Goal: Obtain resource: Download file/media

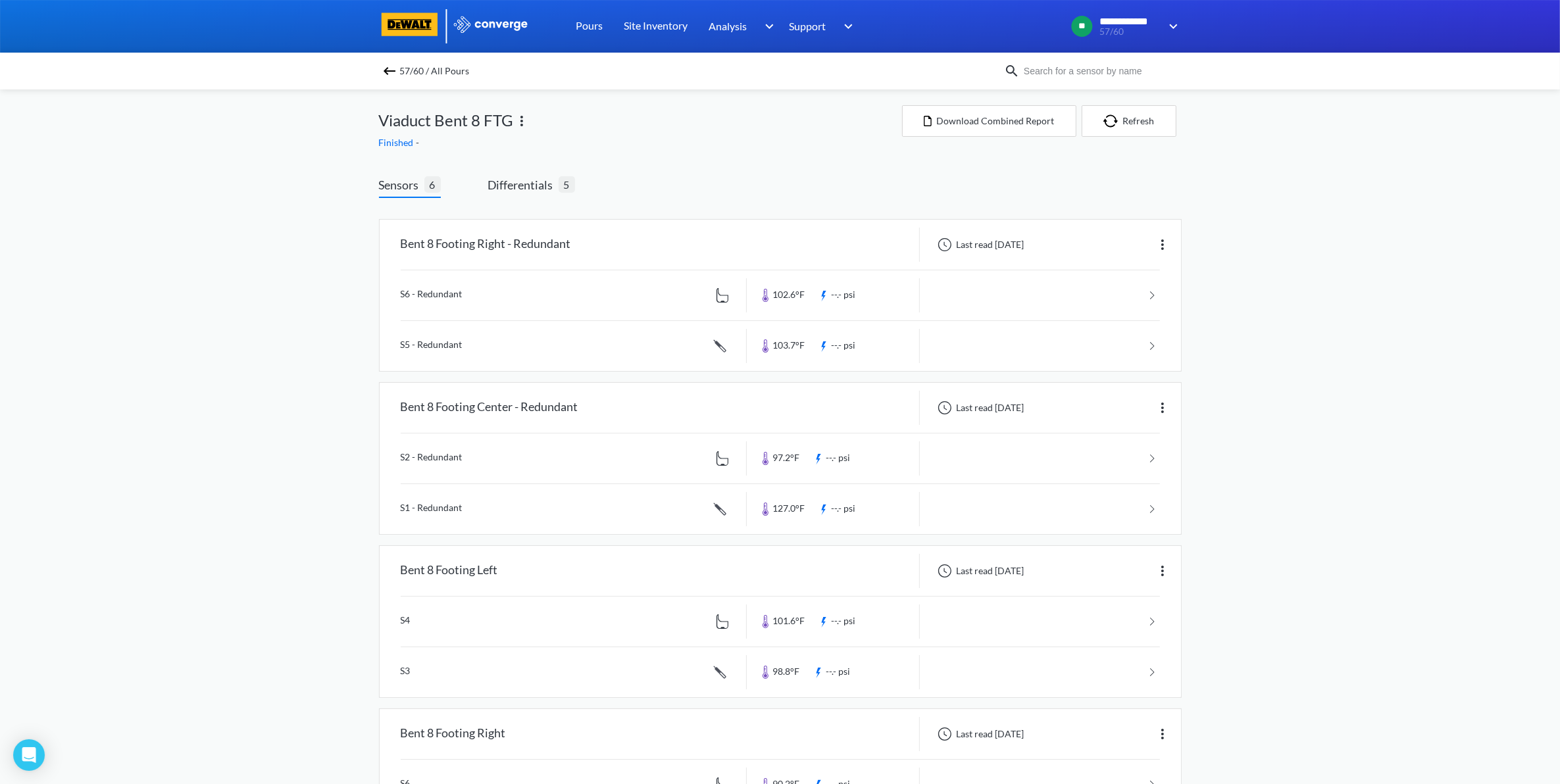
click at [397, 74] on img at bounding box center [389, 70] width 16 height 16
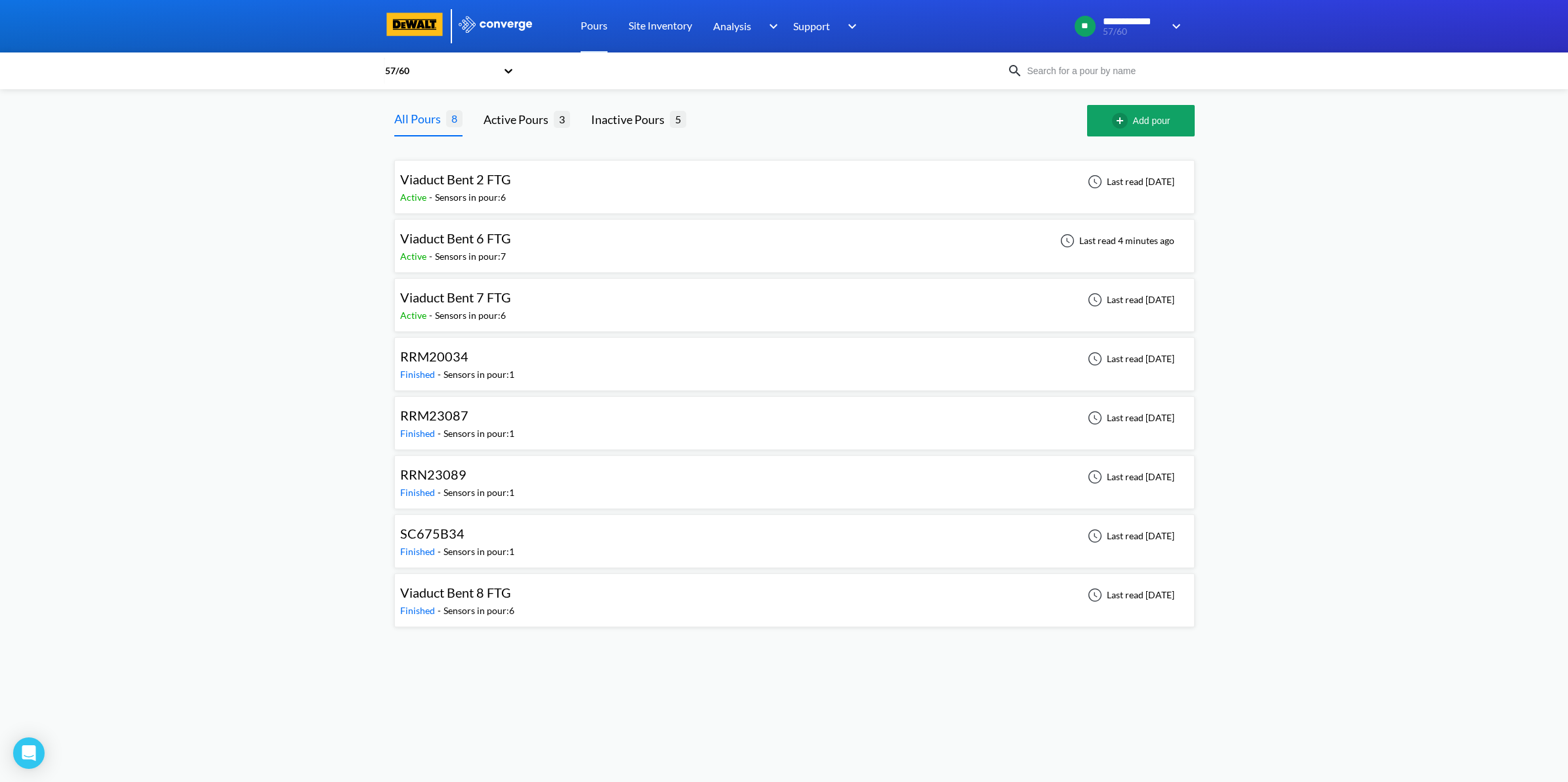
click at [633, 253] on div "Viaduct Bent 6 FTG Active - Sensors in pour: 7 Last read 4 minutes ago" at bounding box center [795, 246] width 789 height 42
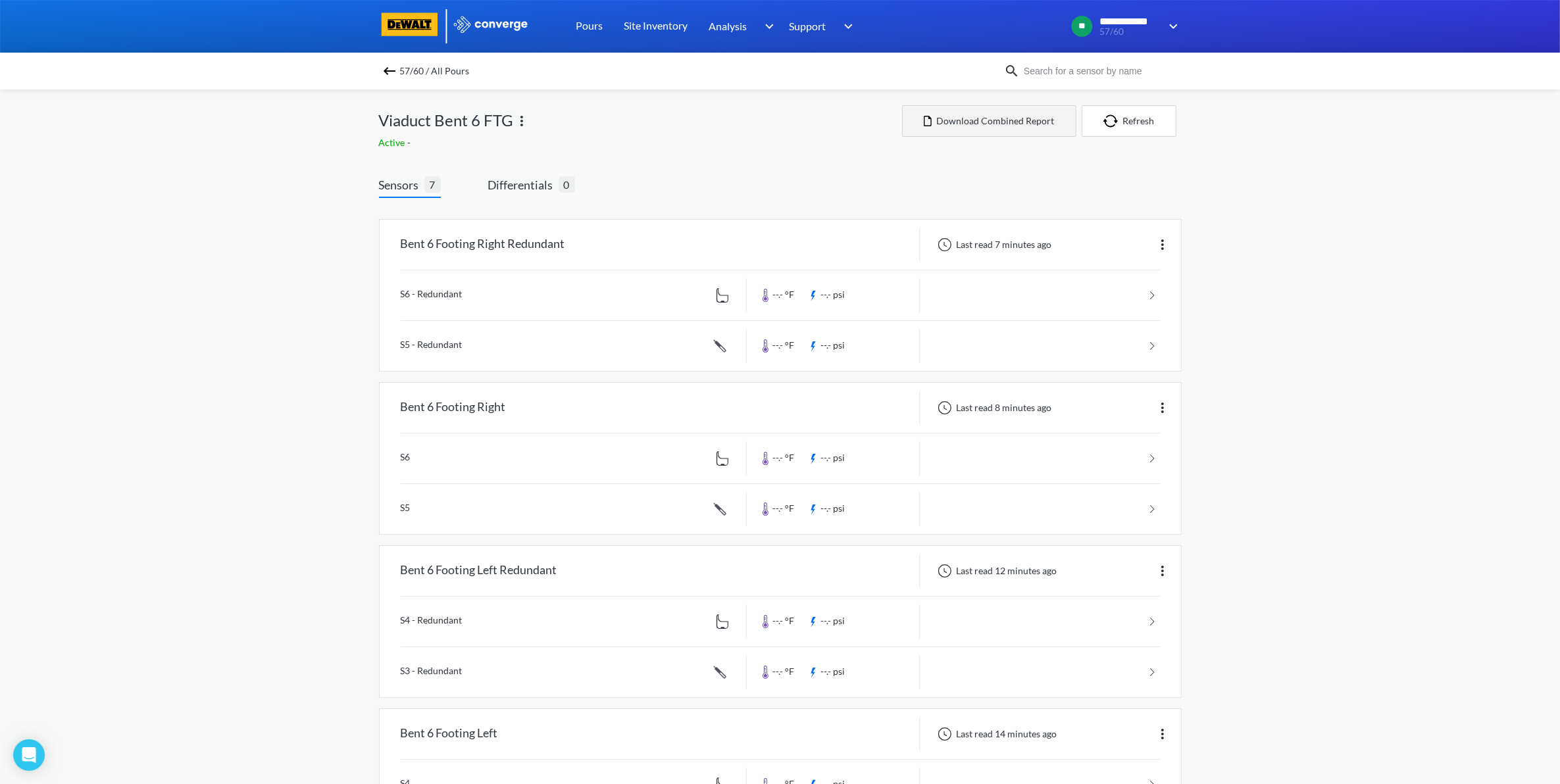
click at [994, 132] on button "Download Combined Report" at bounding box center [989, 121] width 174 height 32
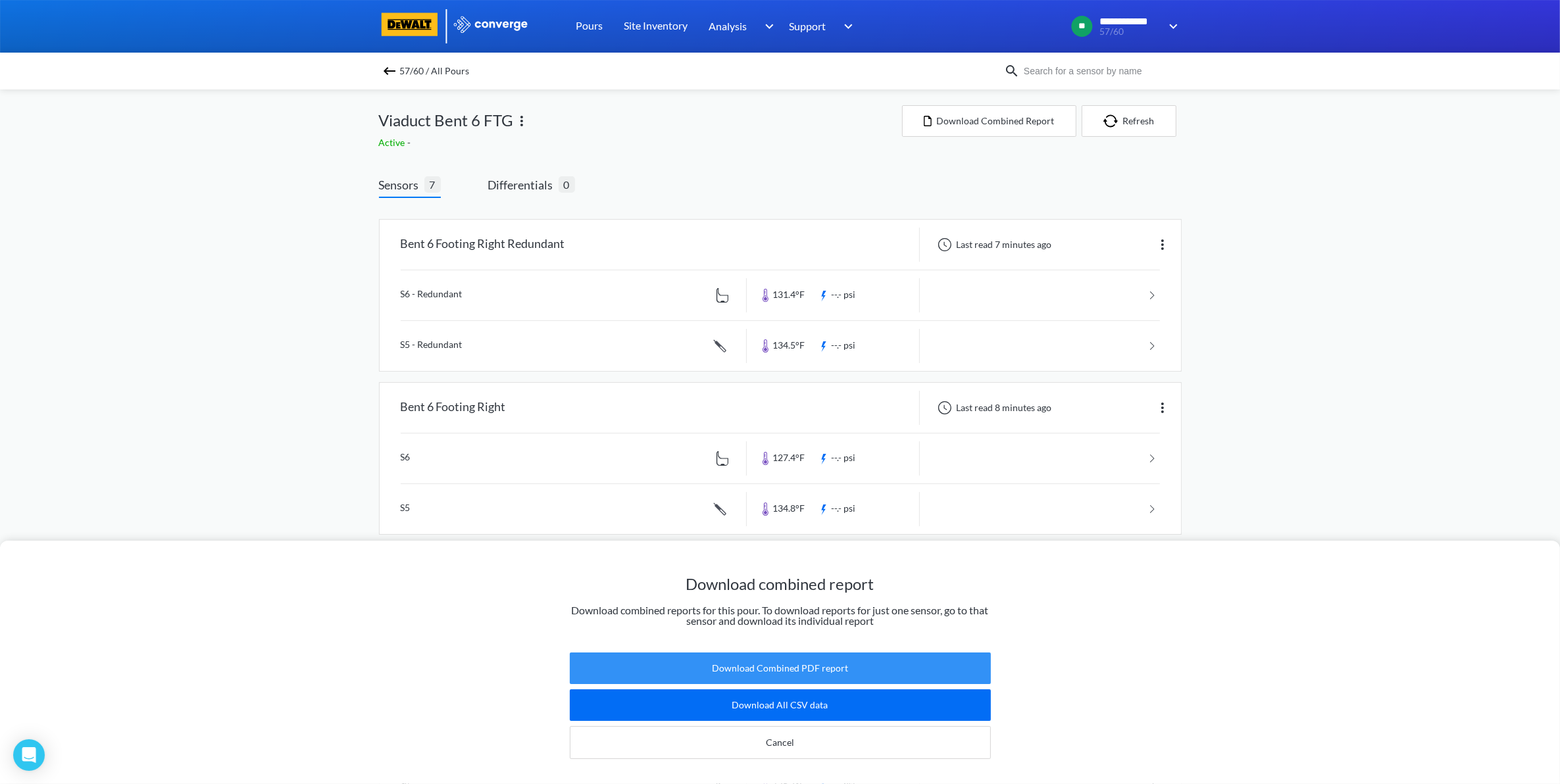
click at [847, 657] on button "Download Combined PDF report" at bounding box center [780, 668] width 421 height 32
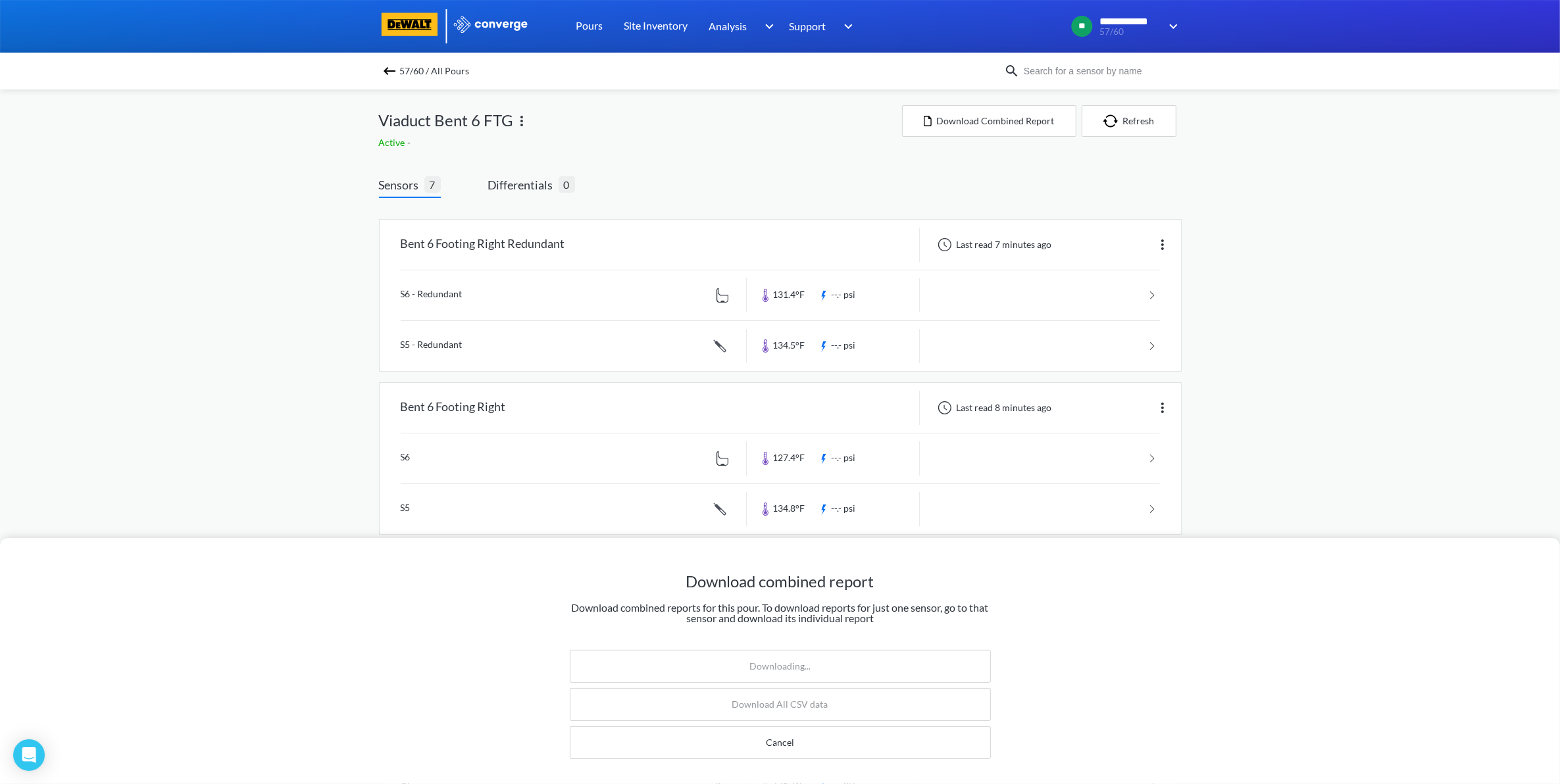
click at [1331, 379] on div "Download combined report Download combined reports for this pour. To download r…" at bounding box center [780, 392] width 1560 height 784
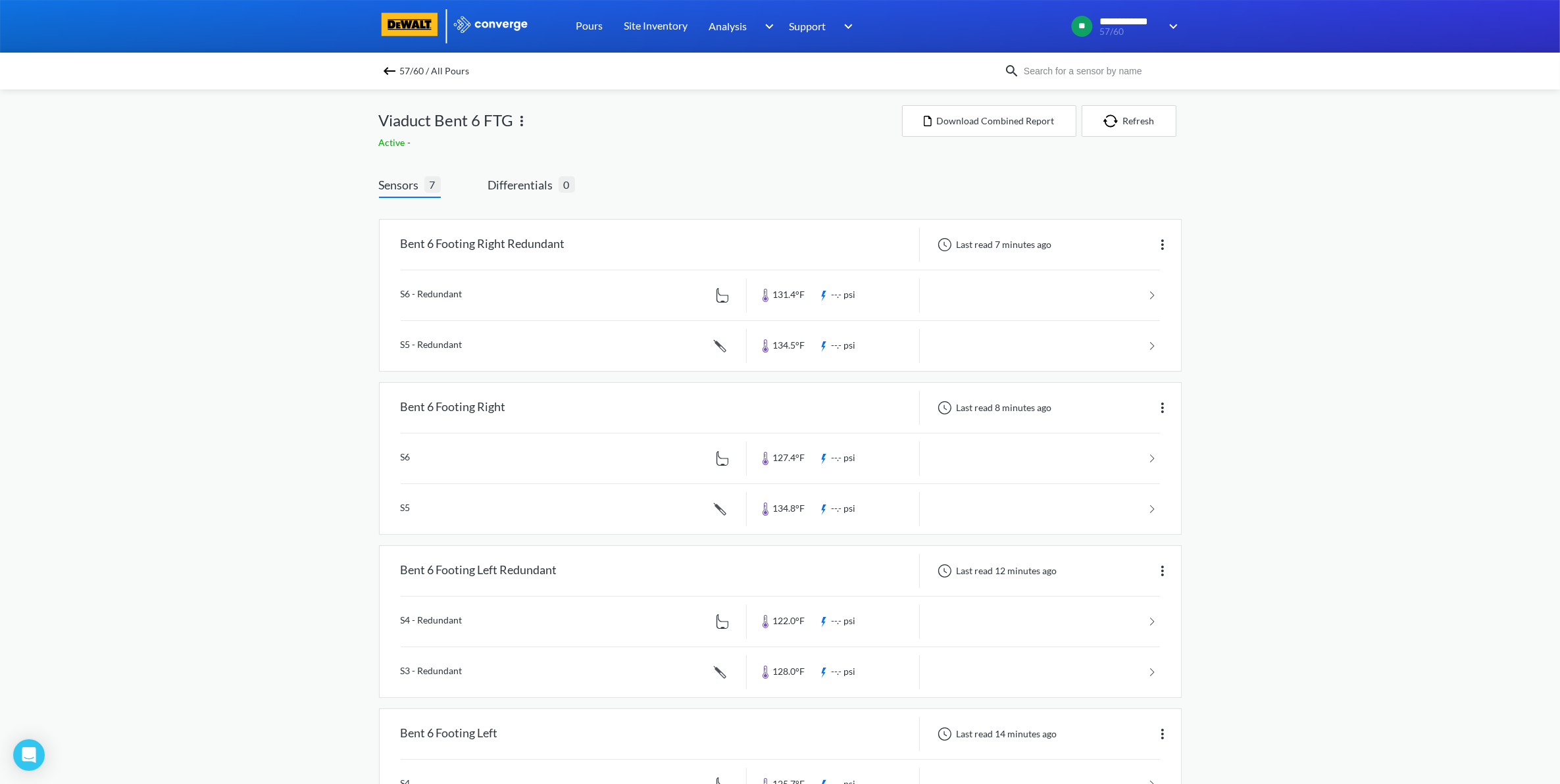
click at [1412, 251] on div "**********" at bounding box center [780, 689] width 1560 height 1377
click at [645, 18] on link "Site Inventory" at bounding box center [656, 26] width 64 height 53
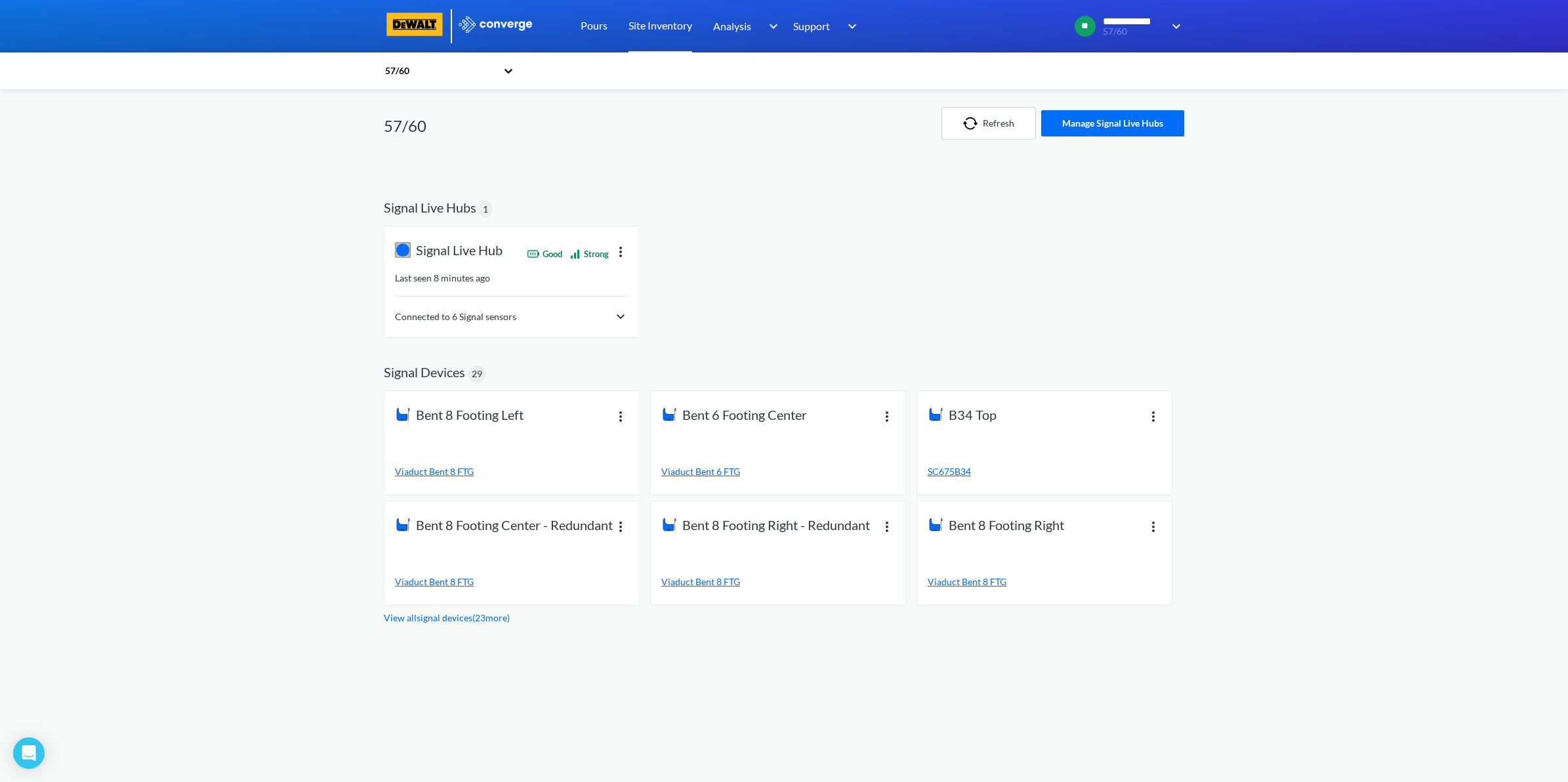
click at [583, 313] on div "Connected to 6 Signal sensors" at bounding box center [512, 317] width 234 height 16
click at [503, 70] on icon at bounding box center [508, 70] width 13 height 13
click at [448, 115] on div "57/60" at bounding box center [449, 106] width 131 height 25
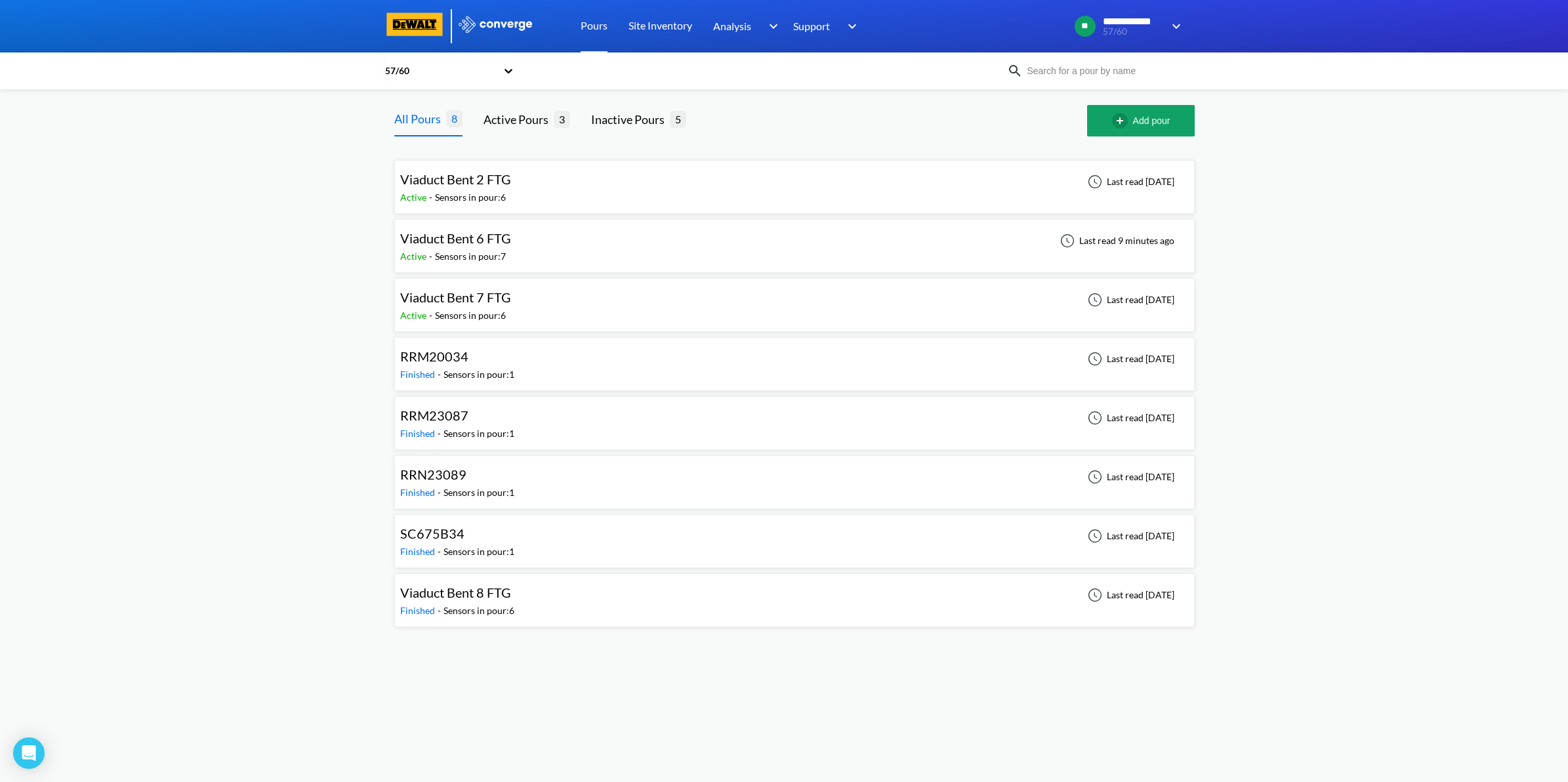
click at [589, 243] on div "Viaduct Bent 6 FTG Active - Sensors in pour: 7 Last read 9 minutes ago" at bounding box center [795, 246] width 789 height 42
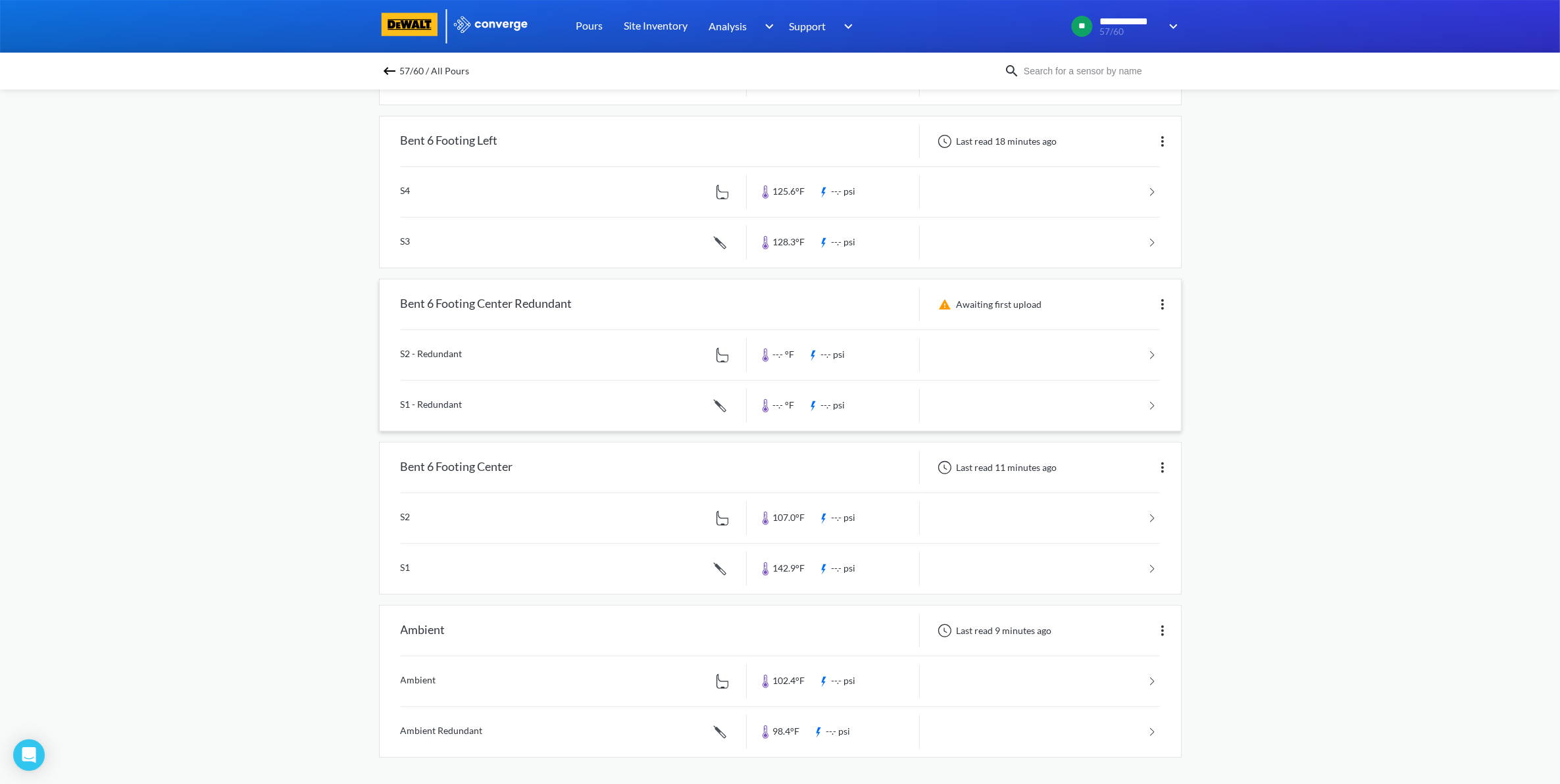
scroll to position [596, 0]
click at [1133, 676] on link at bounding box center [780, 682] width 759 height 50
drag, startPoint x: 976, startPoint y: 668, endPoint x: 1270, endPoint y: 668, distance: 294.0
click at [1270, 668] on div "**********" at bounding box center [780, 96] width 1560 height 1377
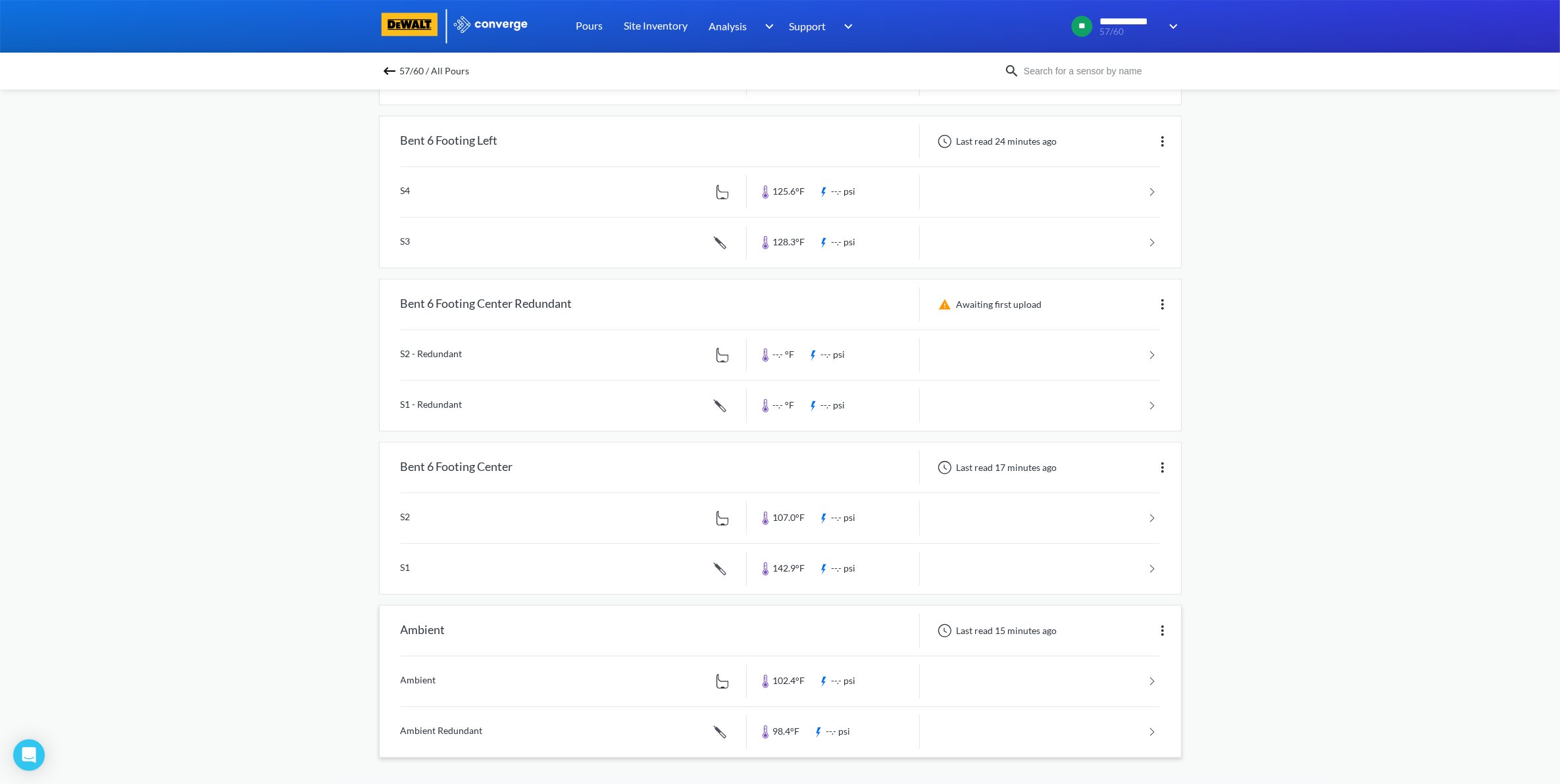
click at [1149, 672] on link at bounding box center [780, 682] width 759 height 50
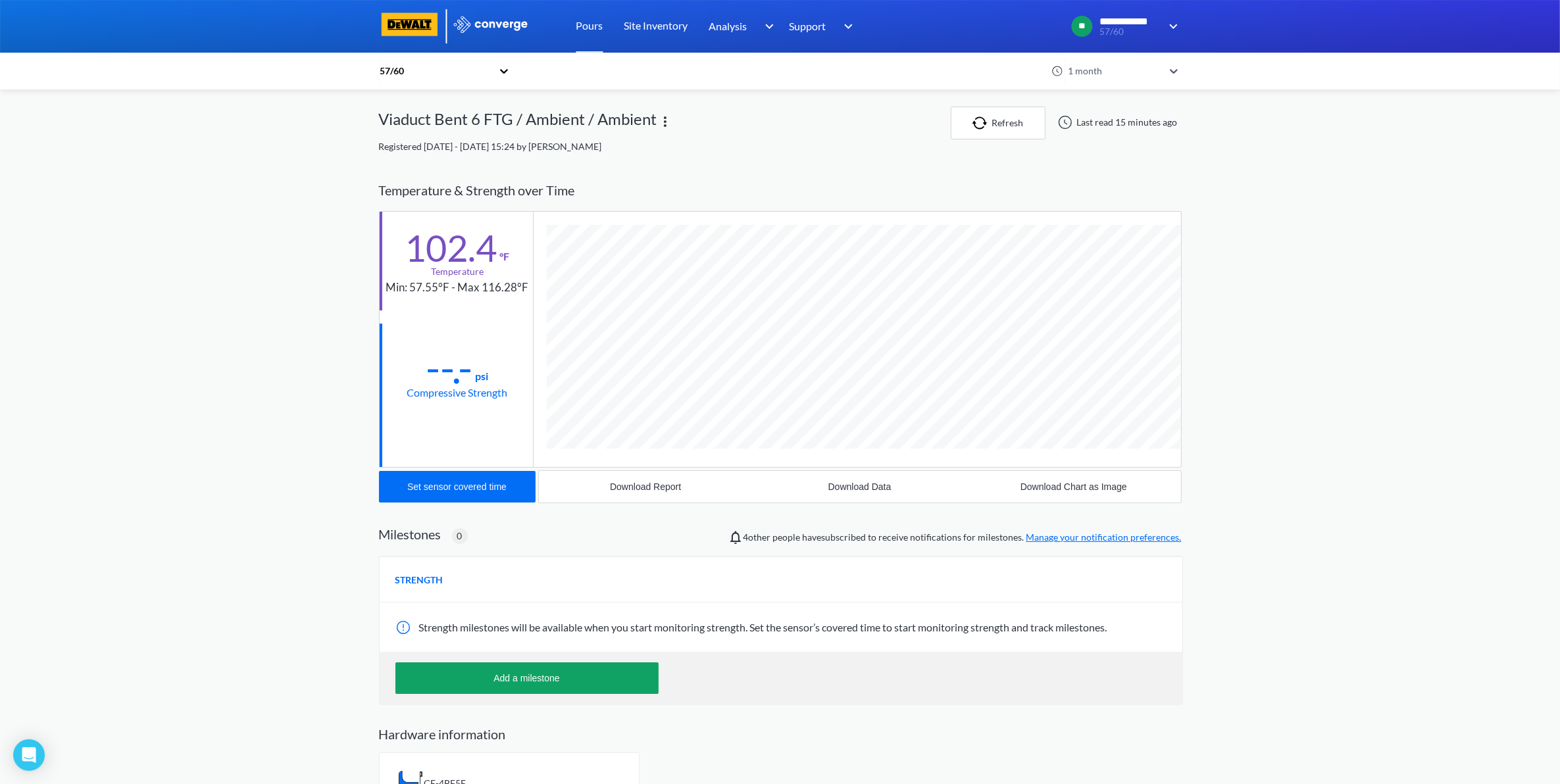
scroll to position [708, 802]
click at [867, 485] on div "Download Data" at bounding box center [859, 487] width 63 height 11
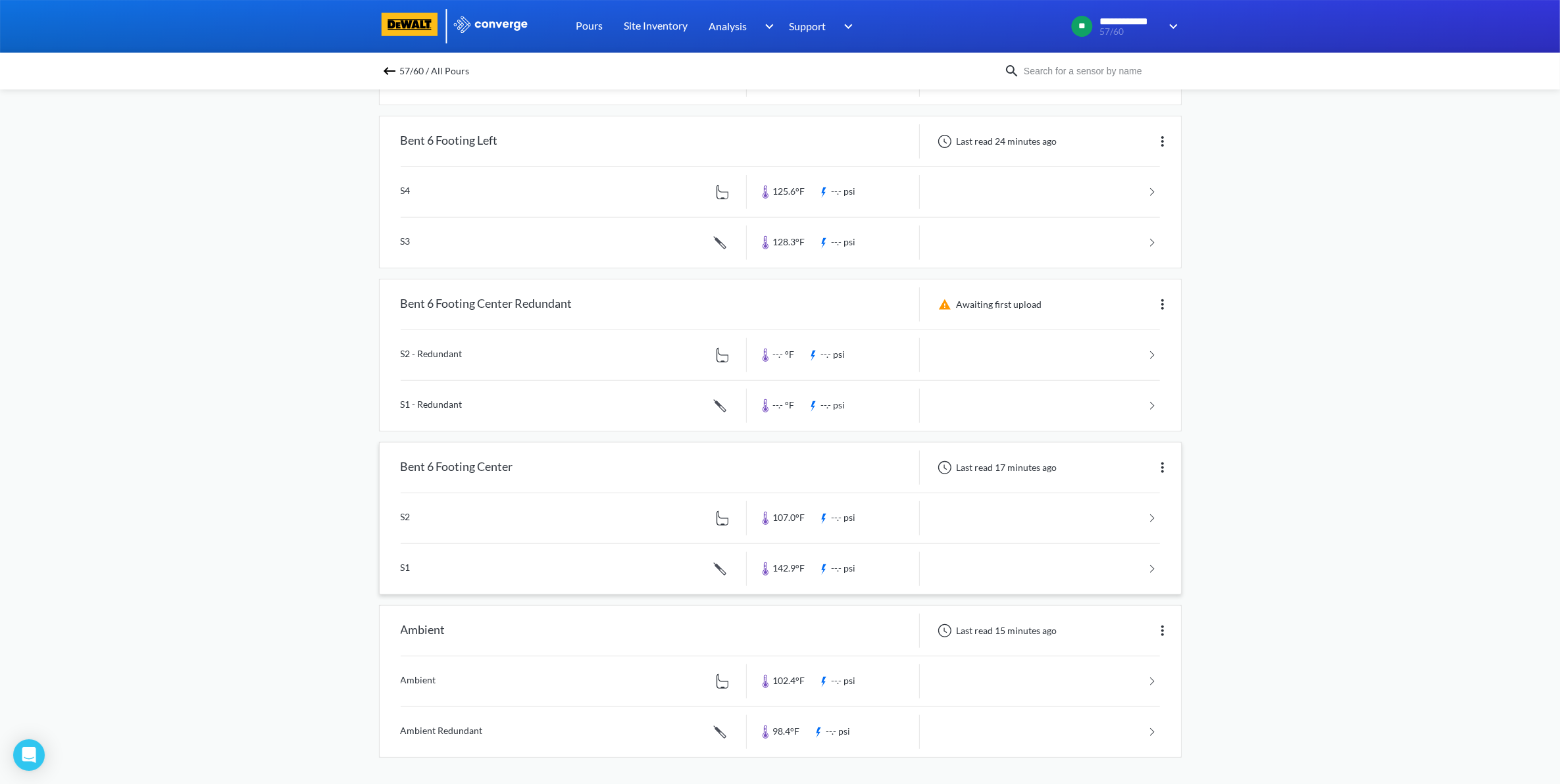
scroll to position [596, 0]
click at [1100, 567] on link at bounding box center [780, 569] width 759 height 50
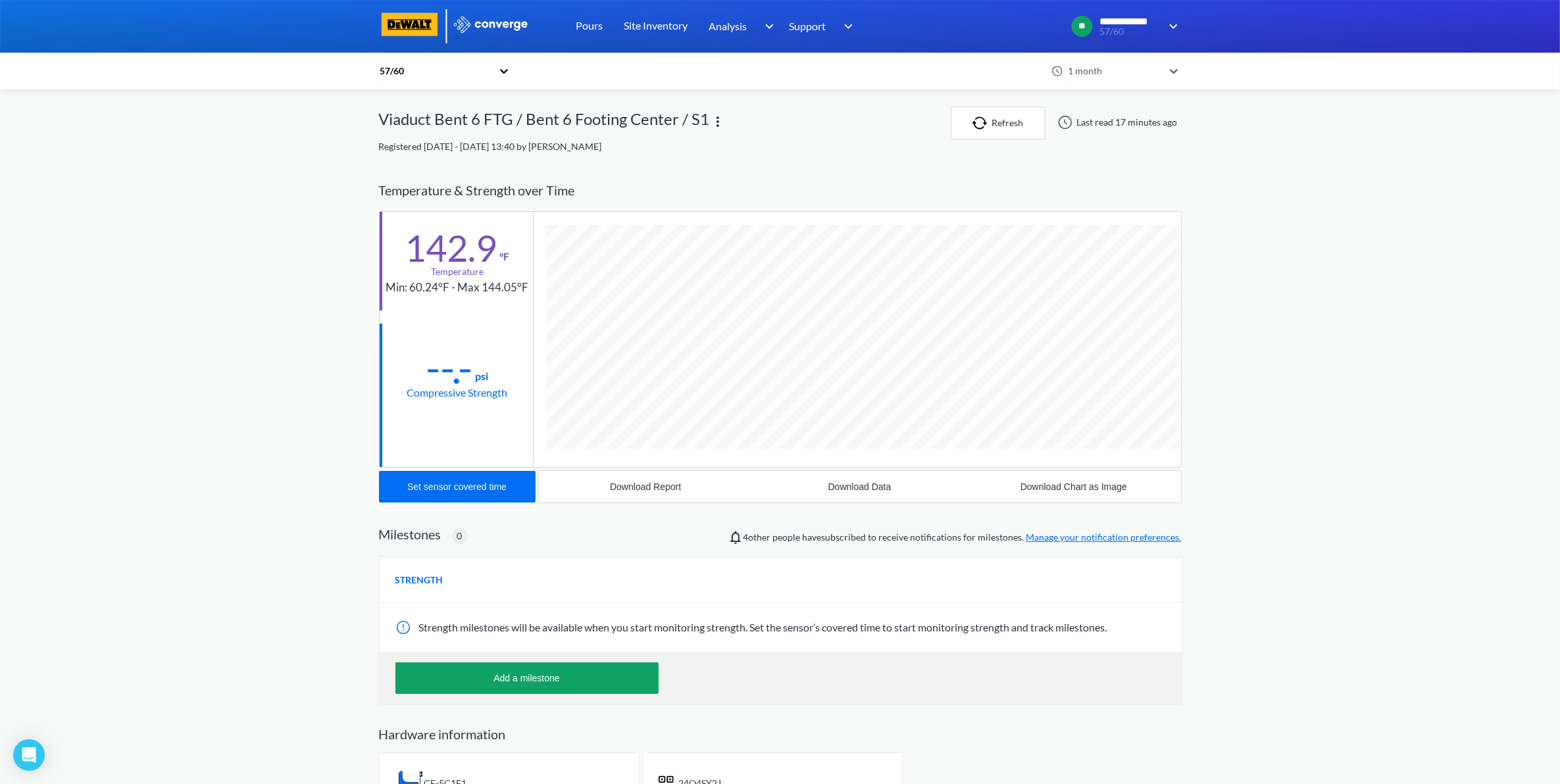
scroll to position [733, 802]
click at [890, 484] on div "Download Data" at bounding box center [859, 487] width 63 height 11
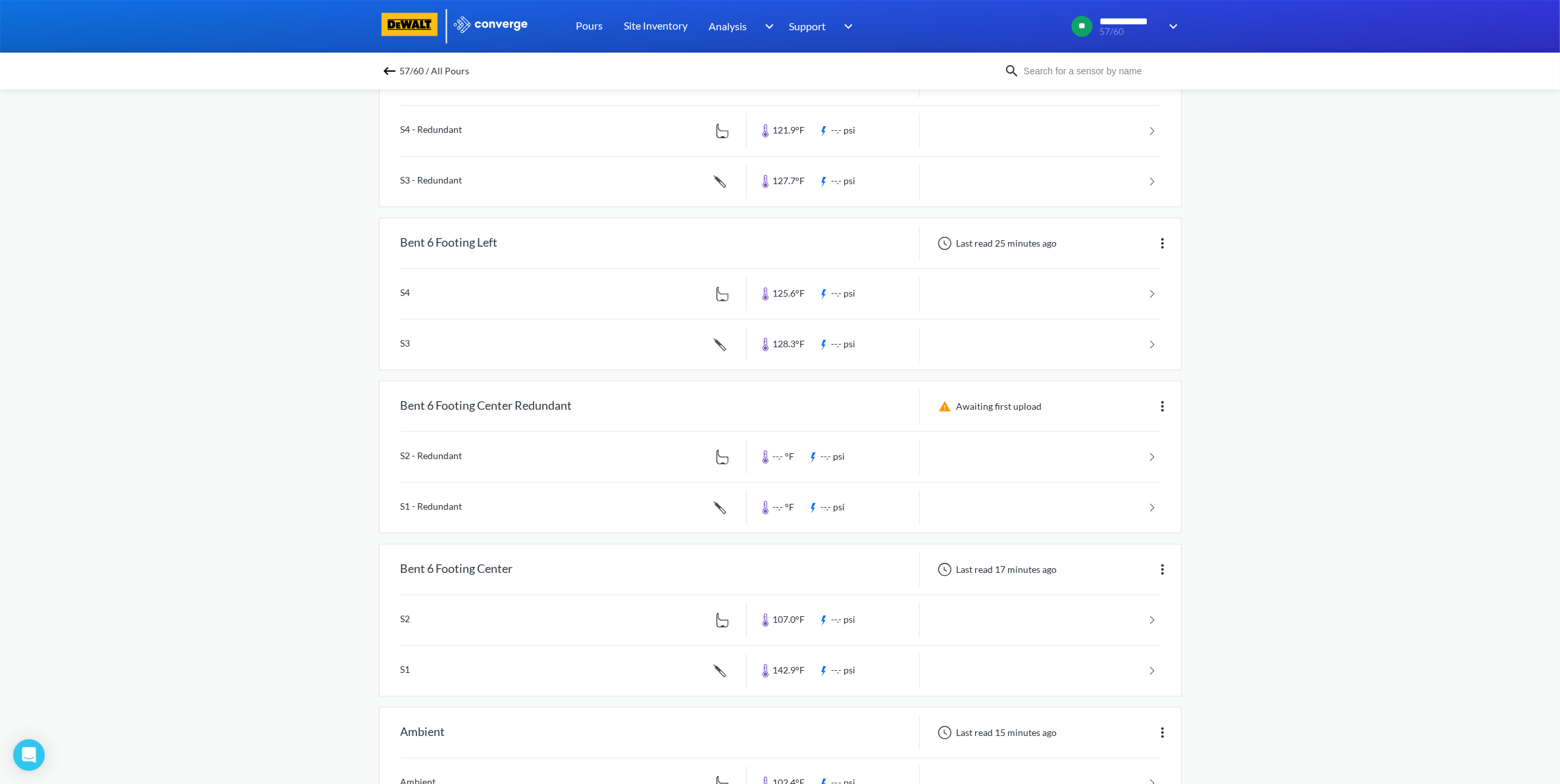
scroll to position [494, 0]
click at [1084, 624] on link at bounding box center [780, 617] width 759 height 50
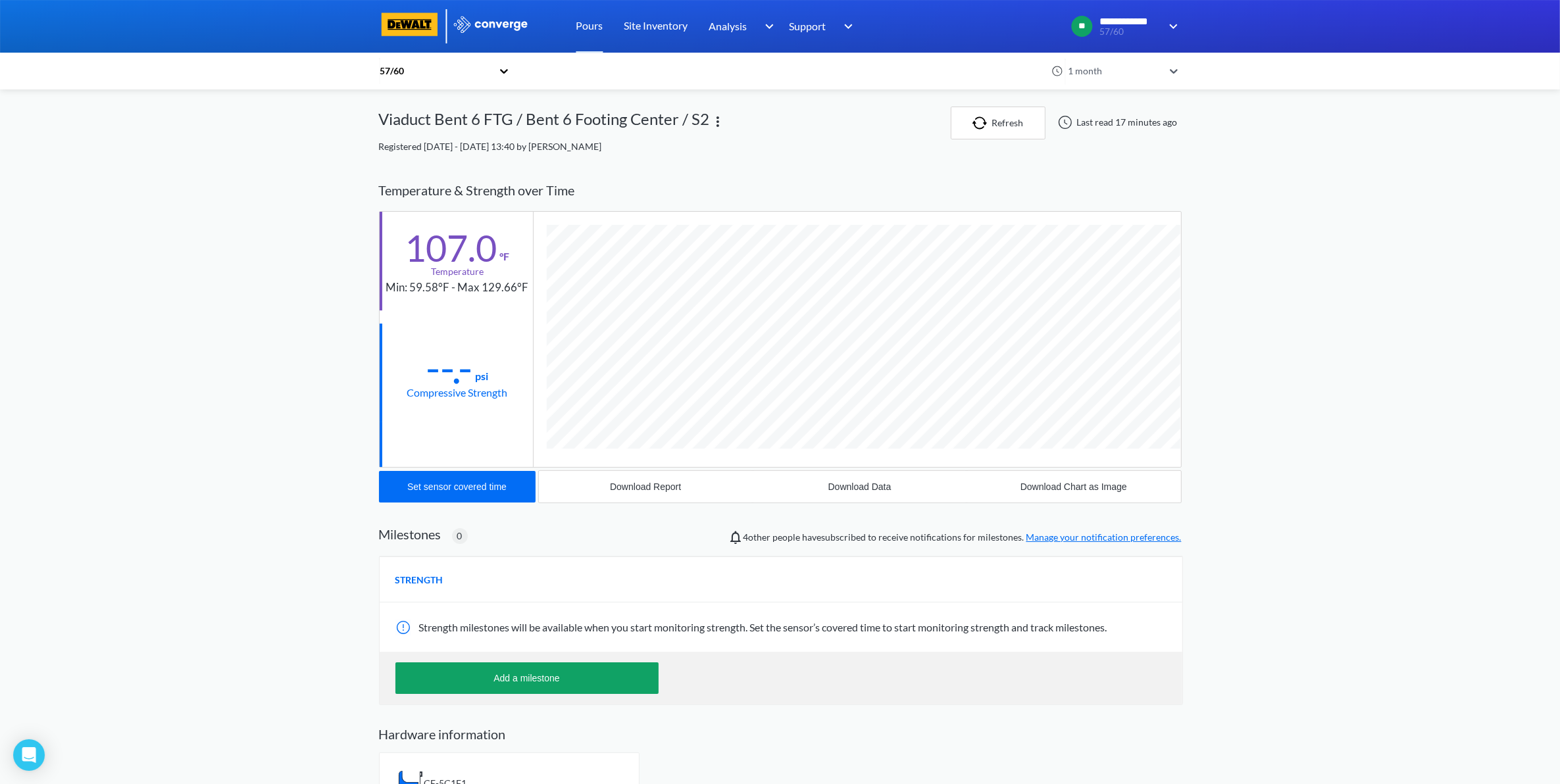
scroll to position [708, 802]
click at [924, 491] on button "Download Data" at bounding box center [860, 487] width 214 height 32
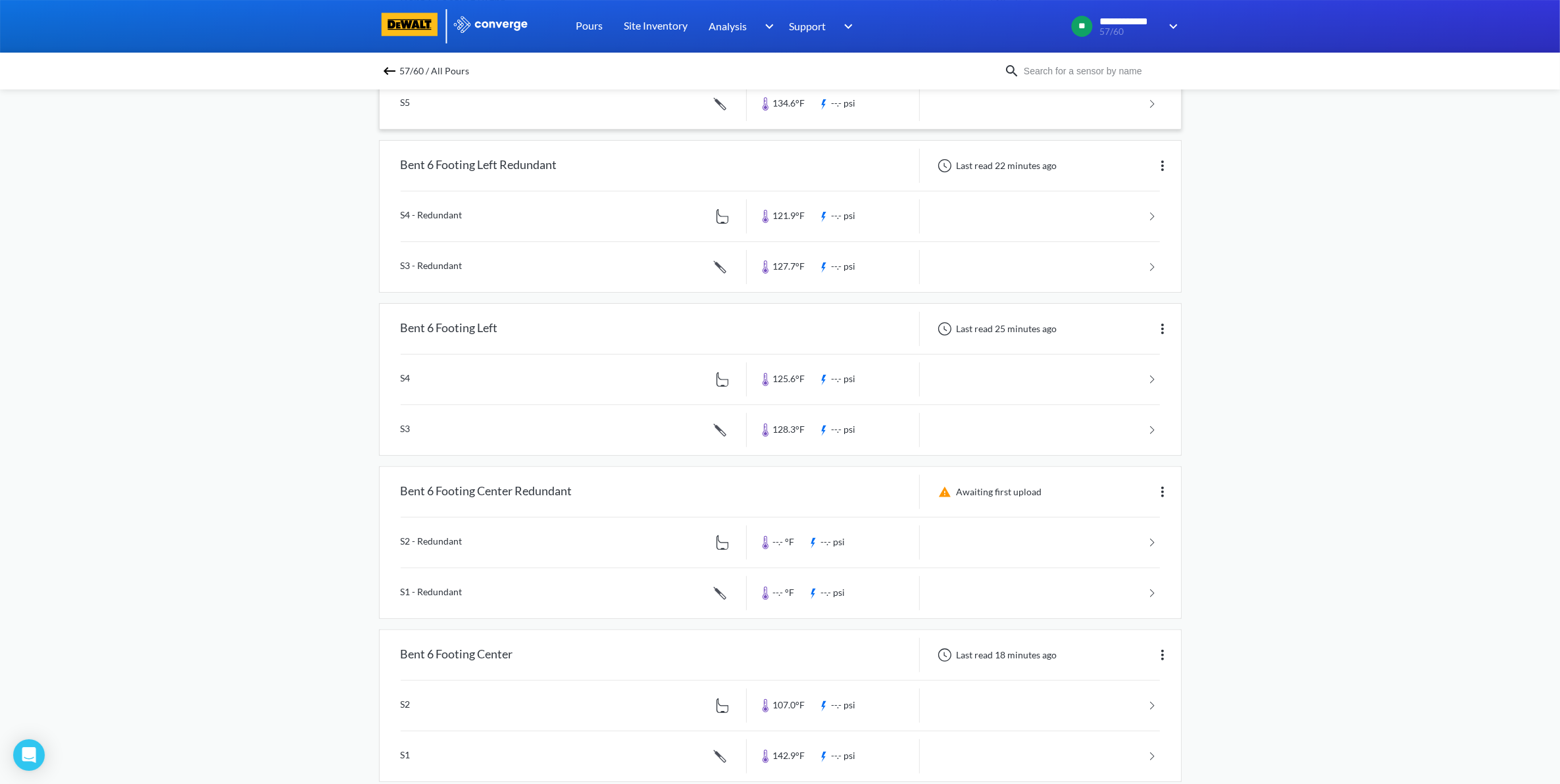
scroll to position [411, 0]
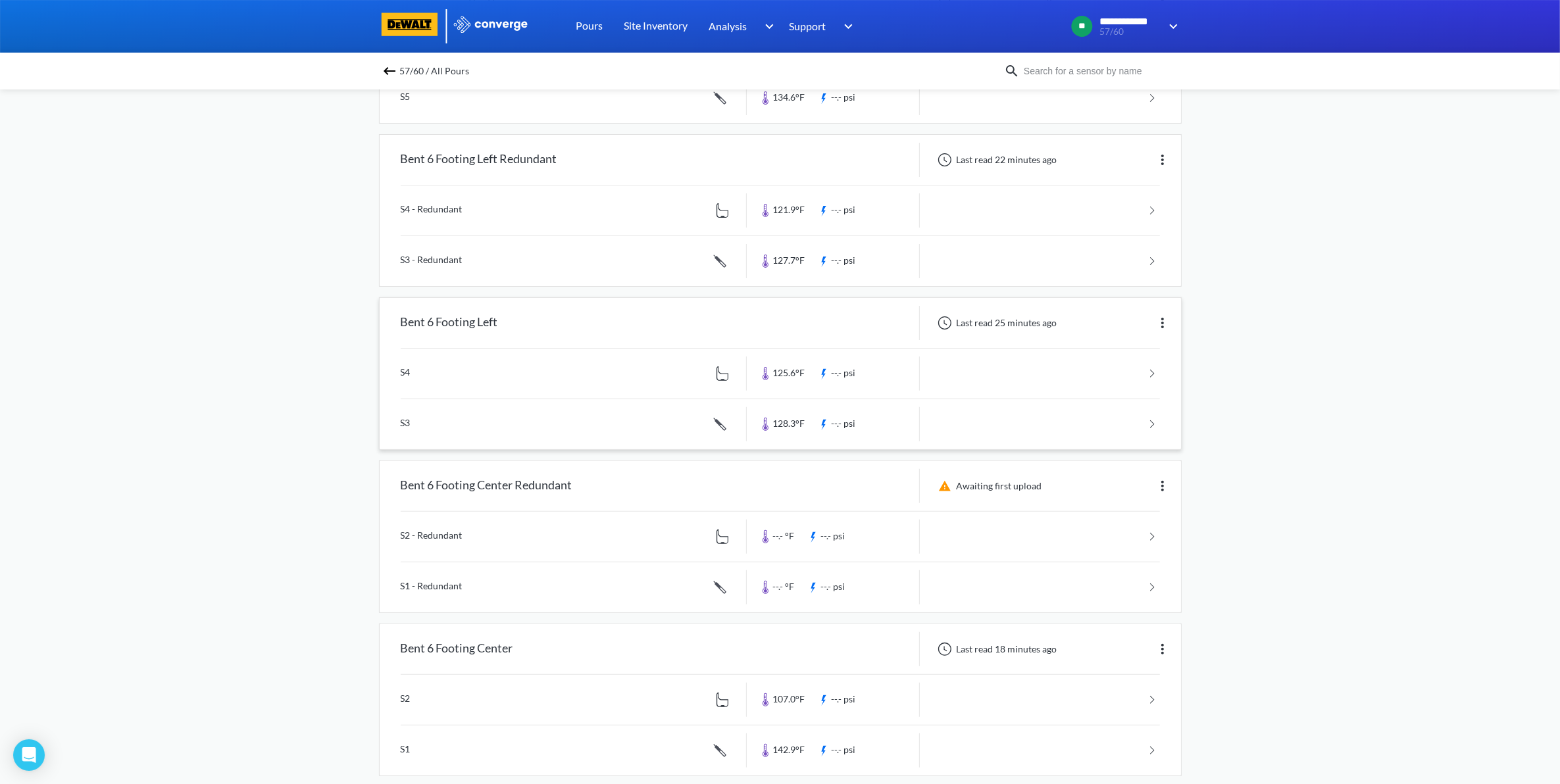
click at [1066, 422] on link at bounding box center [780, 424] width 759 height 50
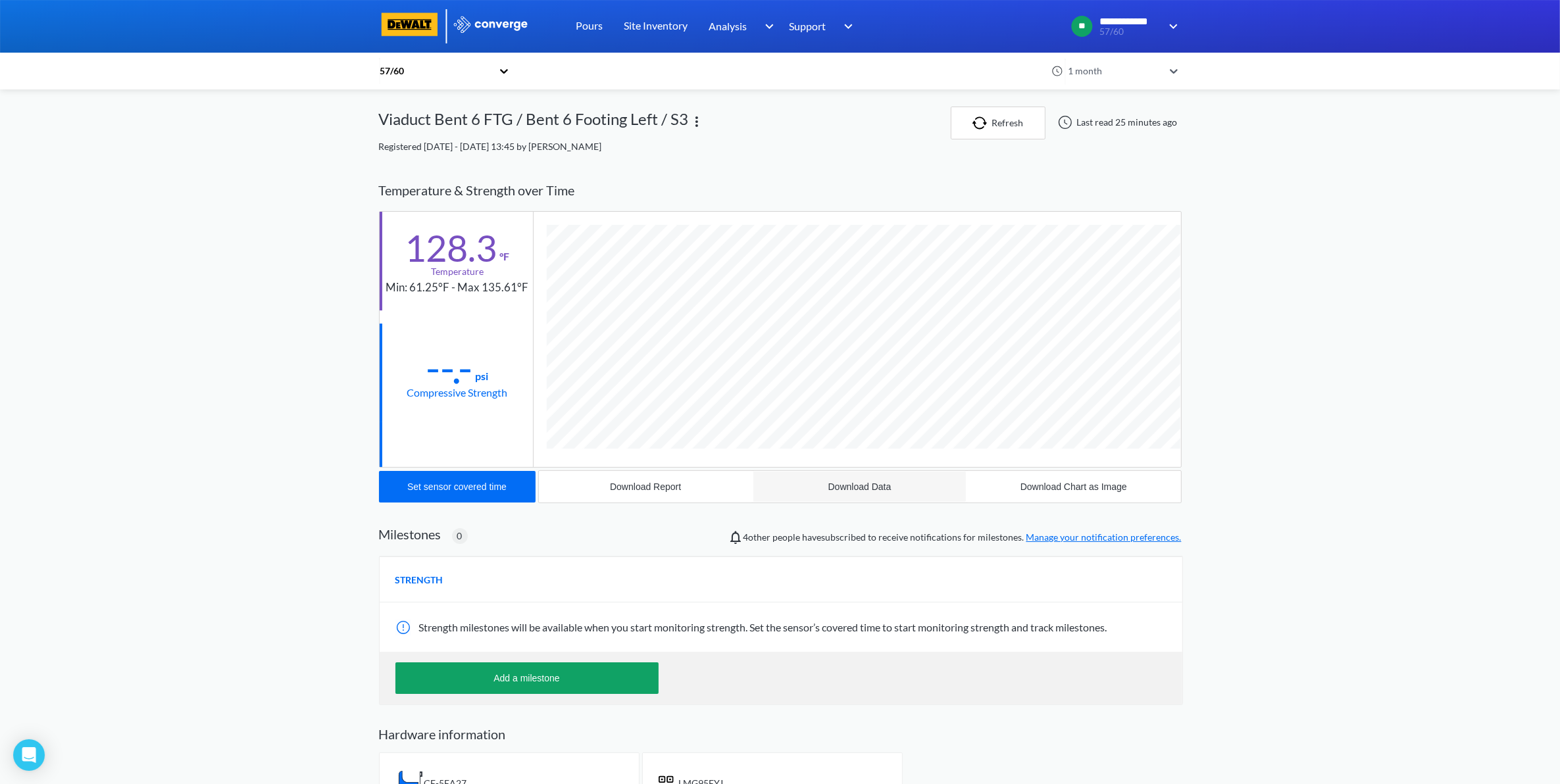
scroll to position [733, 802]
click at [849, 483] on div "Download Data" at bounding box center [859, 487] width 63 height 11
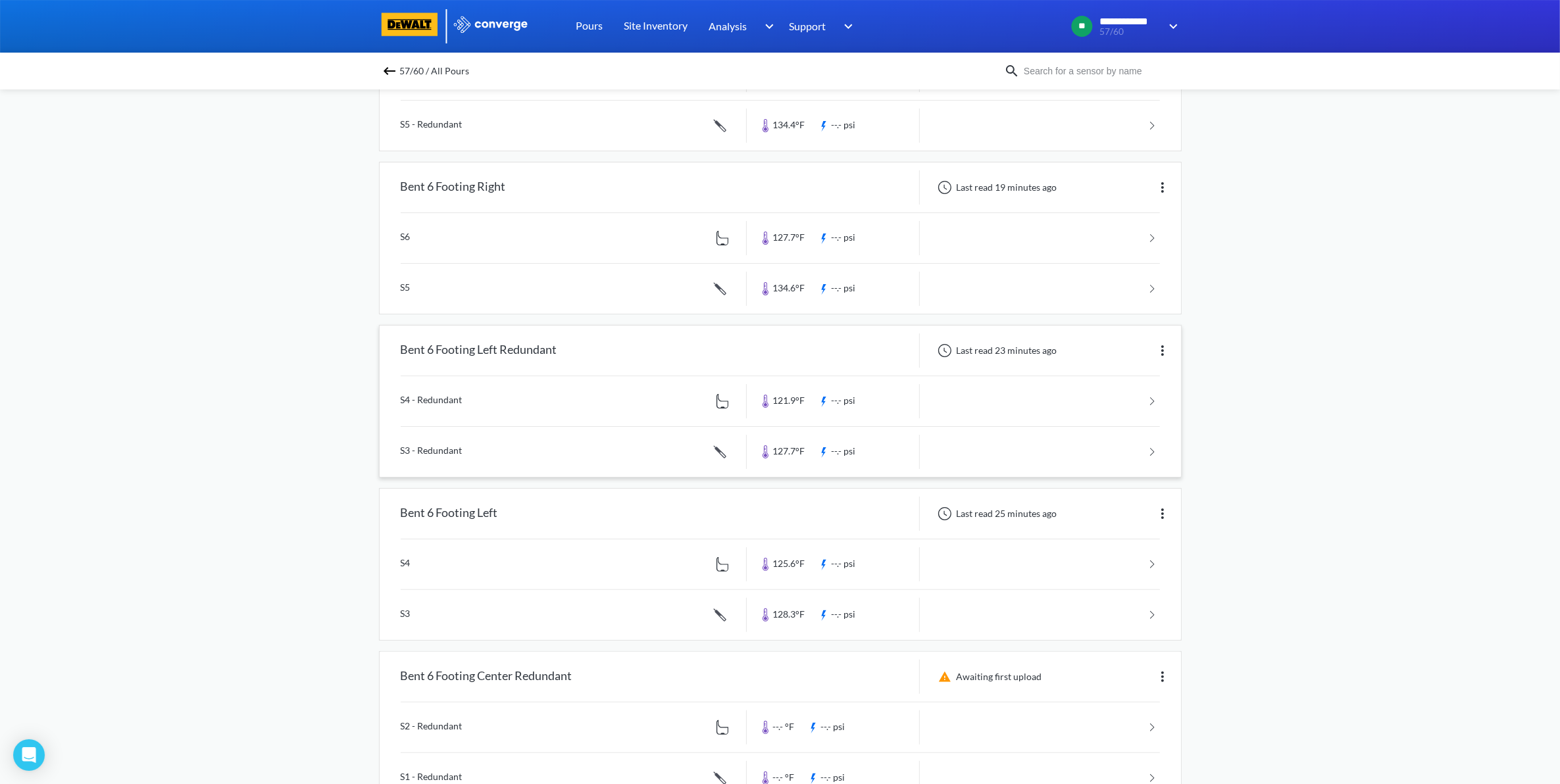
scroll to position [246, 0]
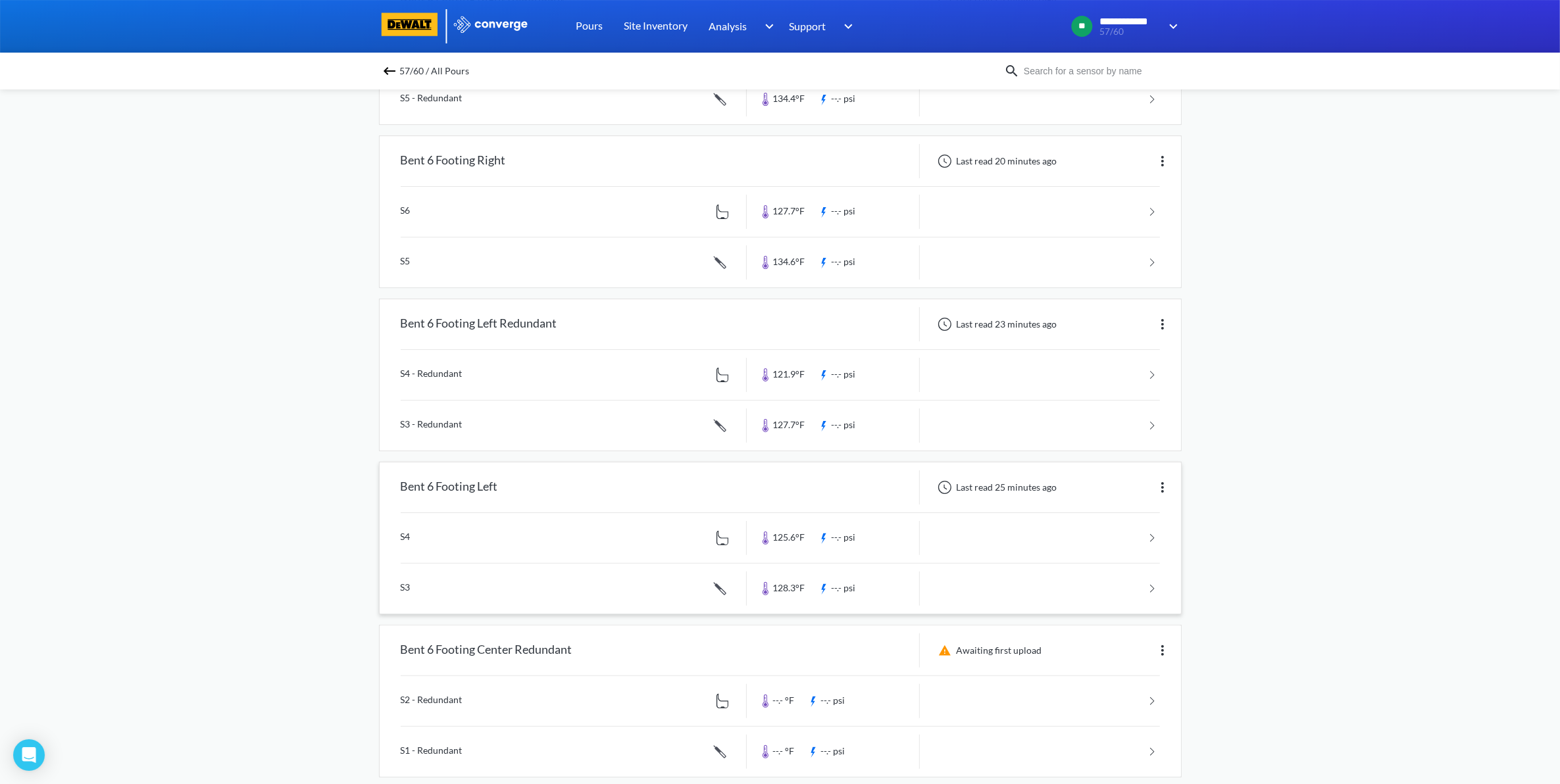
click at [1060, 534] on link at bounding box center [780, 538] width 759 height 50
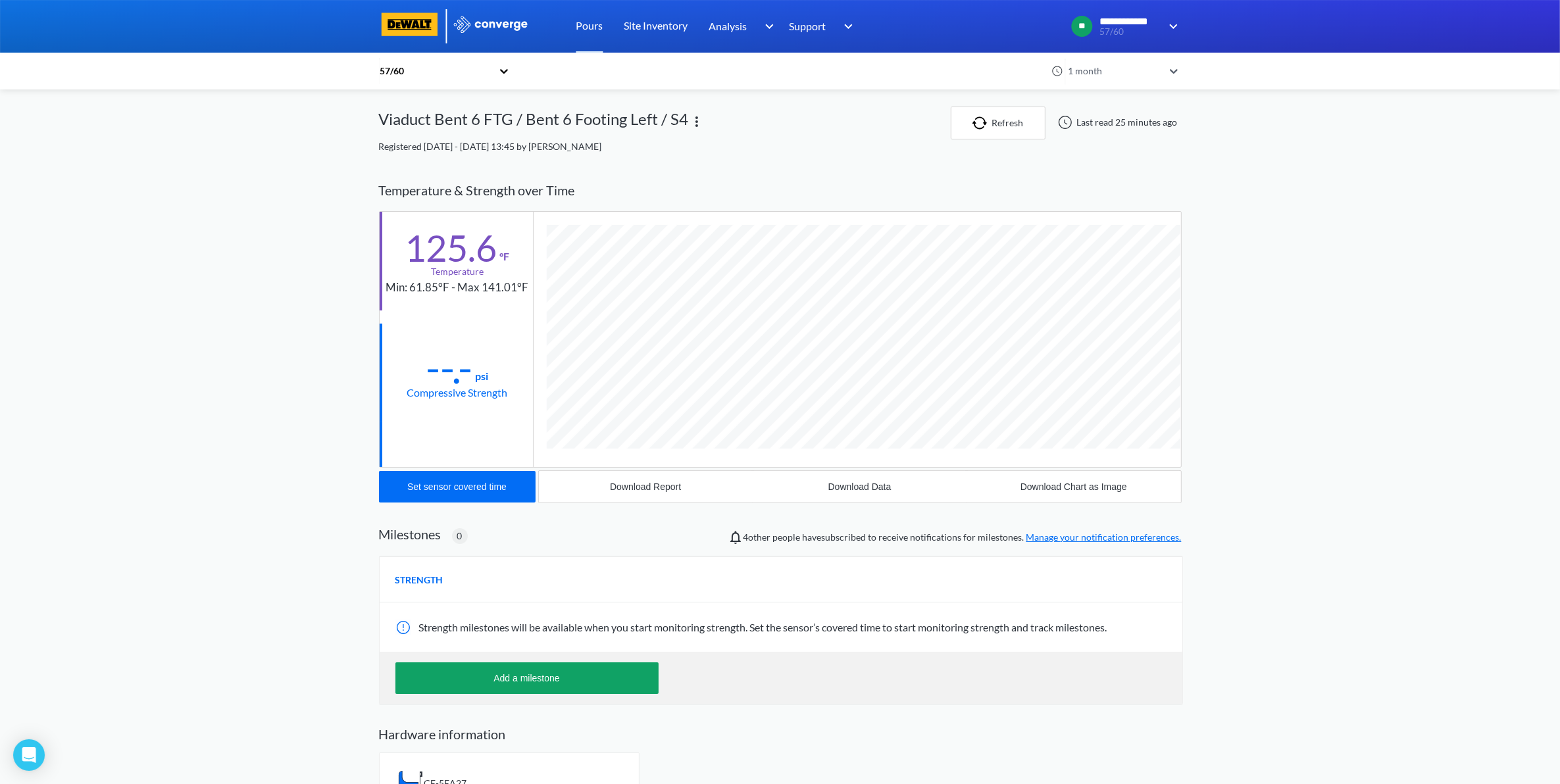
scroll to position [708, 802]
click at [885, 497] on button "Download Data" at bounding box center [860, 487] width 214 height 32
